Goal: Information Seeking & Learning: Learn about a topic

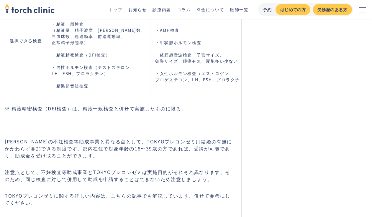
scroll to position [1797, 0]
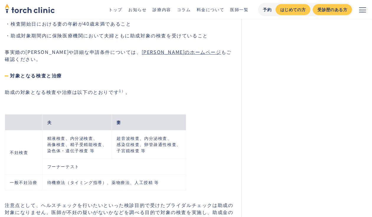
scroll to position [837, 0]
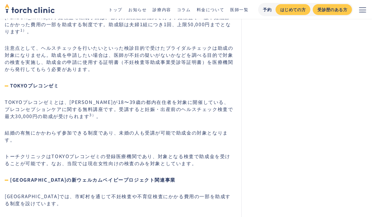
scroll to position [2293, 0]
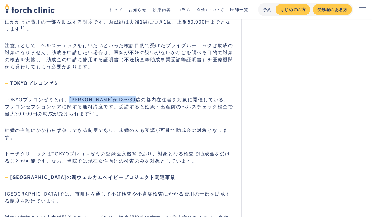
drag, startPoint x: 69, startPoint y: 76, endPoint x: 160, endPoint y: 75, distance: 91.0
click at [160, 96] on p "TOKYOプレコンゼミとは、[PERSON_NAME]が18〜39歳の都内在住者を対象に開催している、プレコンセプションケアに関する無料講座です。受講すると妊…" at bounding box center [119, 106] width 229 height 21
copy p "[PERSON_NAME]が18〜39歳の都内在住者を対象"
drag, startPoint x: 106, startPoint y: 83, endPoint x: 122, endPoint y: 83, distance: 16.2
click at [122, 96] on p "TOKYOプレコンゼミとは、東京都が18〜39歳の都内在住者を対象に開催している、プレコンセプションケアに関する無料講座です。受講すると妊娠・出産前のヘルスチ…" at bounding box center [119, 106] width 229 height 21
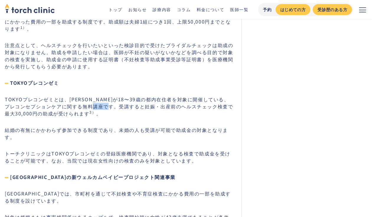
click at [122, 96] on p "TOKYOプレコンゼミとは、東京都が18〜39歳の都内在住者を対象に開催している、プレコンセプションケアに関する無料講座です。受講すると妊娠・出産前のヘルスチ…" at bounding box center [119, 106] width 229 height 21
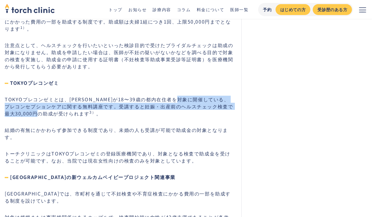
drag, startPoint x: 201, startPoint y: 76, endPoint x: 49, endPoint y: 89, distance: 152.3
click at [49, 96] on p "TOKYOプレコンゼミとは、東京都が18〜39歳の都内在住者を対象に開催している、プレコンセプションケアに関する無料講座です。受講すると妊娠・出産前のヘルスチ…" at bounding box center [119, 106] width 229 height 21
copy p "プレコンセプションケアに関する無料講座です。受講すると妊娠・出産前のヘルスチェック検査で最大30,000円の助成が受けられます"
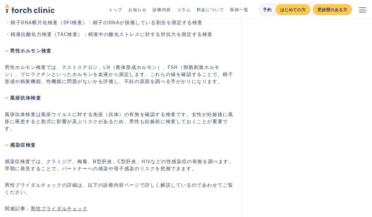
scroll to position [3503, 0]
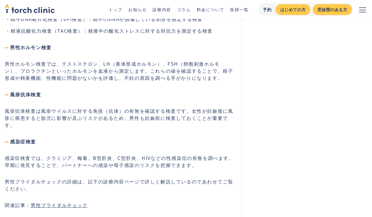
click at [54, 202] on link "男性ブライダルチェック" at bounding box center [59, 205] width 57 height 7
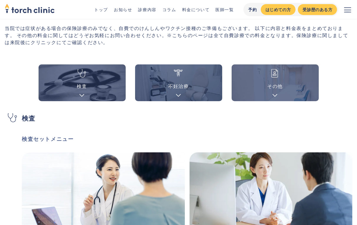
scroll to position [16, 0]
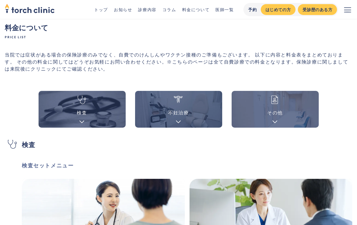
click at [166, 11] on link "コラム" at bounding box center [170, 9] width 14 height 6
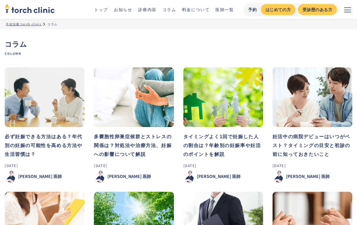
click at [37, 118] on img at bounding box center [45, 97] width 80 height 60
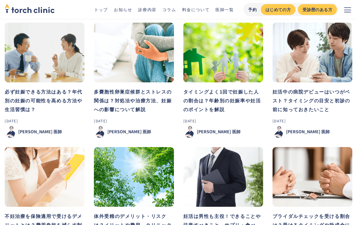
scroll to position [37, 0]
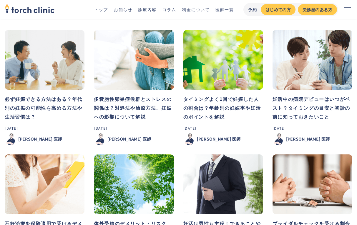
click at [192, 78] on img at bounding box center [224, 60] width 80 height 60
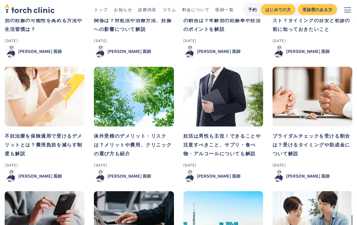
scroll to position [126, 0]
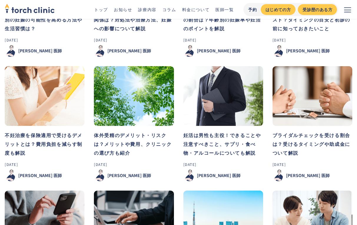
click at [199, 98] on img at bounding box center [224, 96] width 80 height 60
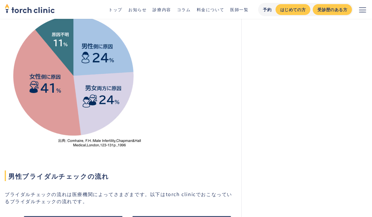
scroll to position [229, 0]
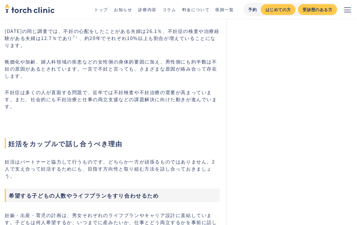
scroll to position [1511, 0]
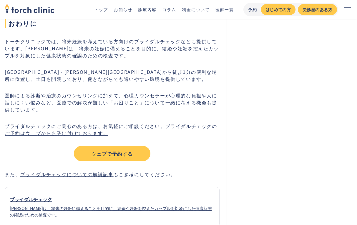
scroll to position [2335, 0]
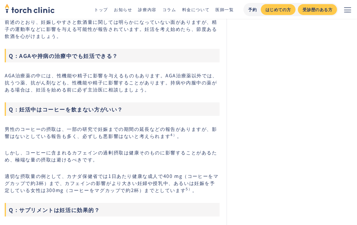
scroll to position [1918, 0]
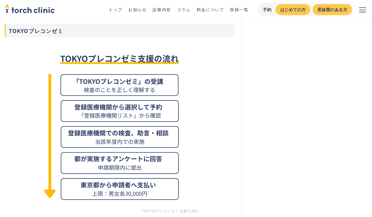
scroll to position [2125, 0]
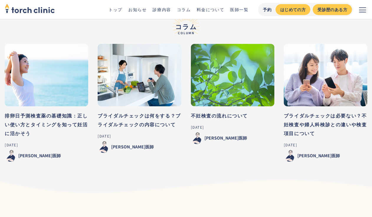
scroll to position [3280, 0]
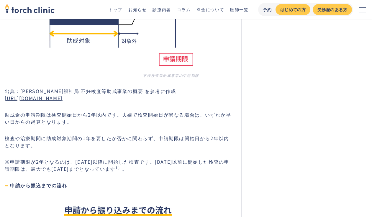
scroll to position [1659, 0]
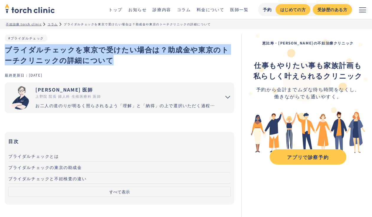
drag, startPoint x: 114, startPoint y: 55, endPoint x: 6, endPoint y: 49, distance: 108.6
click at [6, 49] on h1 "ブライダルチェックを東京で受けたい場合は？助成金や東京のトーチクリニックの詳細について" at bounding box center [119, 54] width 229 height 21
copy h1 "ブライダルチェックを東京で受けたい場合は？助成金や東京のトーチクリニックの詳細について"
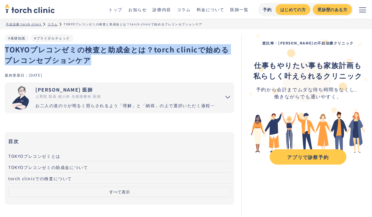
drag, startPoint x: 5, startPoint y: 49, endPoint x: 81, endPoint y: 59, distance: 77.0
click at [81, 60] on h1 "TOKYOプレコンゼミの検査と助成金とは？torch clinicで始めるプレコンセプションケア" at bounding box center [119, 54] width 229 height 21
copy h1 "TOKYOプレコンゼミの検査と助成金とは？torch clinicで始めるプレコンセプションケア"
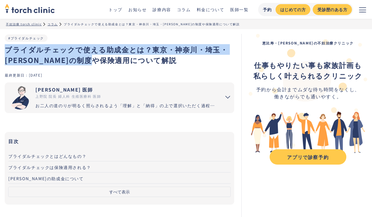
drag, startPoint x: 128, startPoint y: 65, endPoint x: 6, endPoint y: 53, distance: 123.1
click at [6, 53] on h1 "ブライダルチェックで使える助成金とは？東京・神奈川・埼玉・[PERSON_NAME]の制度や保険適用について解説" at bounding box center [119, 54] width 229 height 21
copy h1 "ブライダルチェックで使える助成金とは？東京・神奈川・埼玉・[PERSON_NAME]の制度や保険適用について解説"
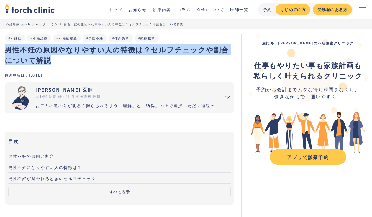
drag, startPoint x: 5, startPoint y: 53, endPoint x: 64, endPoint y: 63, distance: 59.8
click at [64, 63] on h1 "男性不妊の原因やなりやすい人の特徴は？セルフチェックや割合について解説" at bounding box center [119, 54] width 229 height 21
copy h1 "男性不妊の原因やなりやすい人の特徴は？セルフチェックや割合について解説"
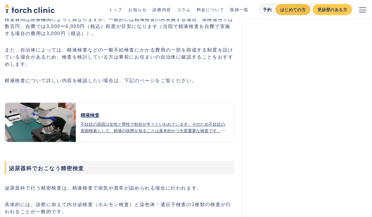
scroll to position [2029, 0]
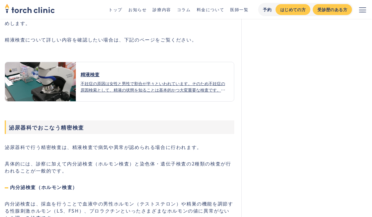
drag, startPoint x: 143, startPoint y: 120, endPoint x: 168, endPoint y: 231, distance: 114.1
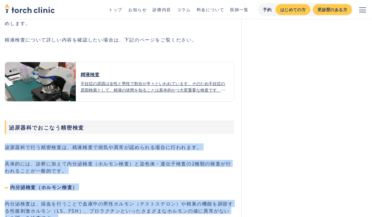
scroll to position [2070, 0]
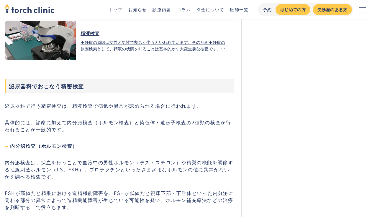
click at [168, 159] on p "内分泌検査は、採血を行うことで血液中の男性ホルモン（テストステロン）や精巣の機能を調節する性腺刺激ホルモン（LS、FSH）、プロラクチンといったさまざまなホル…" at bounding box center [119, 169] width 229 height 21
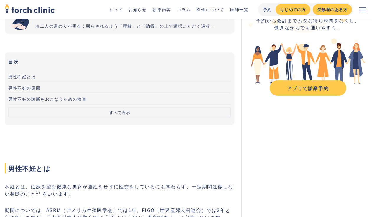
scroll to position [0, 0]
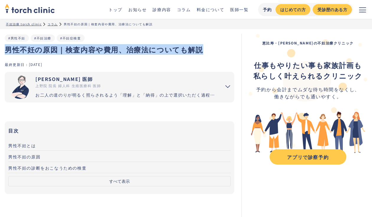
drag, startPoint x: 6, startPoint y: 51, endPoint x: 214, endPoint y: 59, distance: 207.6
click at [214, 59] on div "男性不妊の原因｜検査内容や費用、治療法についても解説 #男性不妊 #不妊治療 #不妊症検査" at bounding box center [119, 48] width 229 height 28
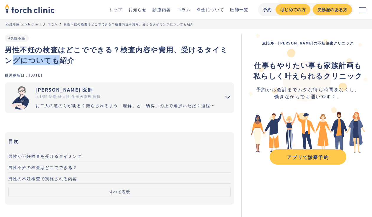
drag, startPoint x: 7, startPoint y: 56, endPoint x: 55, endPoint y: 60, distance: 47.9
click at [55, 60] on h1 "男性不妊の検査はどこでできる？検査内容や費用、受けるタイミングについても紹介" at bounding box center [119, 54] width 229 height 21
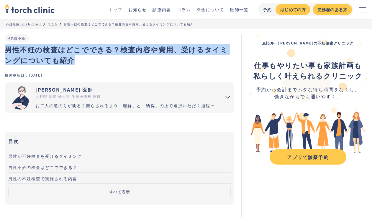
drag, startPoint x: 66, startPoint y: 59, endPoint x: 6, endPoint y: 52, distance: 60.5
click at [6, 52] on h1 "男性不妊の検査はどこでできる？検査内容や費用、受けるタイミングについても紹介" at bounding box center [119, 54] width 229 height 21
copy h1 "男性不妊の検査はどこでできる？検査内容や費用、受けるタイミングについても紹介"
